Goal: Task Accomplishment & Management: Manage account settings

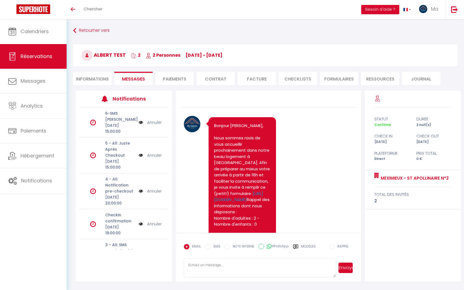
scroll to position [778, 0]
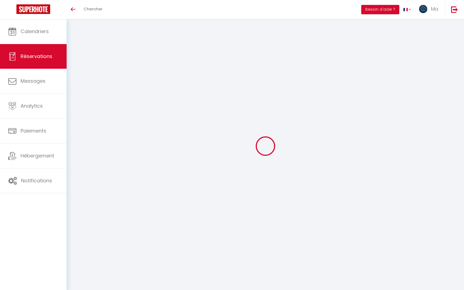
select select
checkbox input "false"
select index
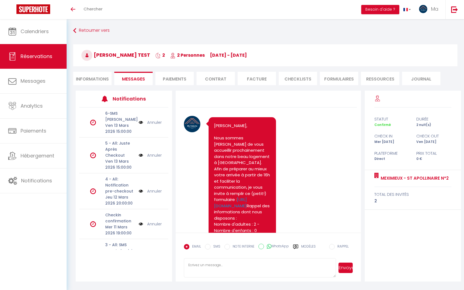
scroll to position [778, 0]
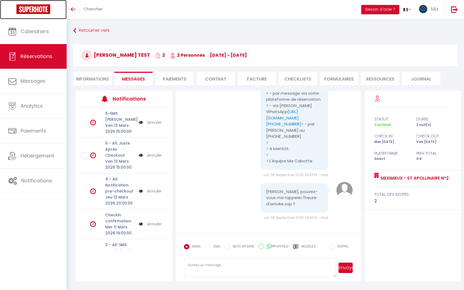
click at [2, 4] on link at bounding box center [33, 9] width 67 height 19
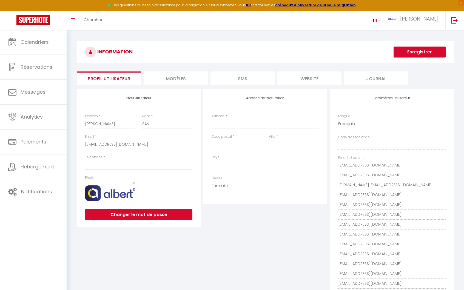
select select
select select "28"
select select "fr"
